Goal: Transaction & Acquisition: Obtain resource

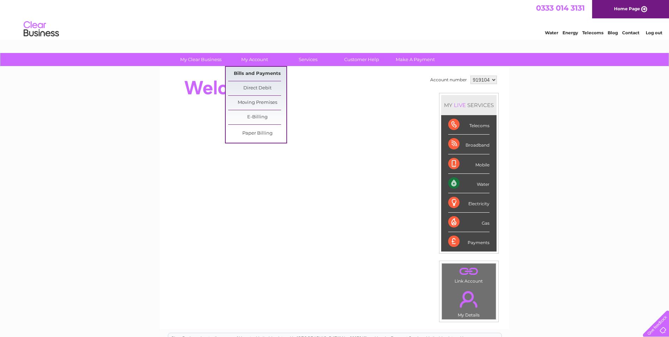
click at [246, 73] on link "Bills and Payments" at bounding box center [257, 74] width 58 height 14
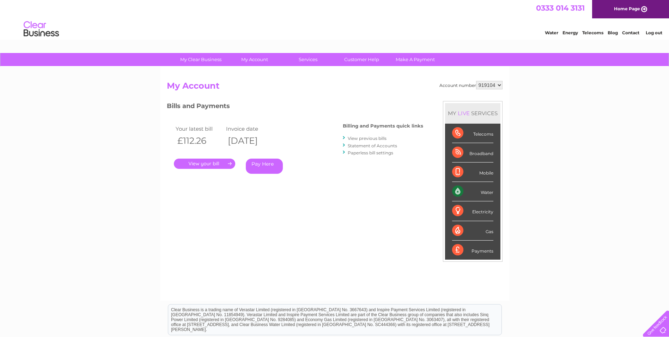
click at [203, 163] on link "." at bounding box center [204, 163] width 61 height 10
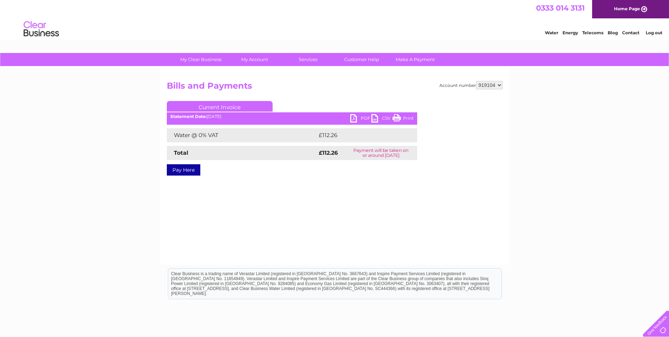
click at [367, 117] on link "PDF" at bounding box center [360, 119] width 21 height 10
click at [651, 30] on link "Log out" at bounding box center [654, 32] width 17 height 5
